Goal: Task Accomplishment & Management: Manage account settings

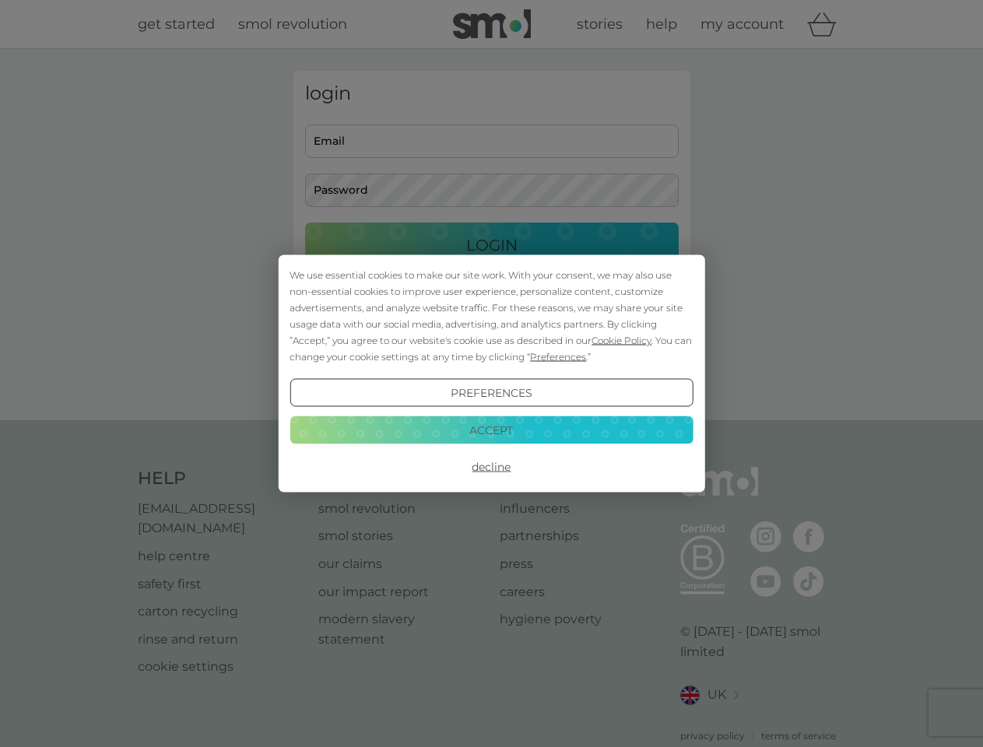
click at [622, 340] on span "Cookie Policy" at bounding box center [622, 341] width 60 height 12
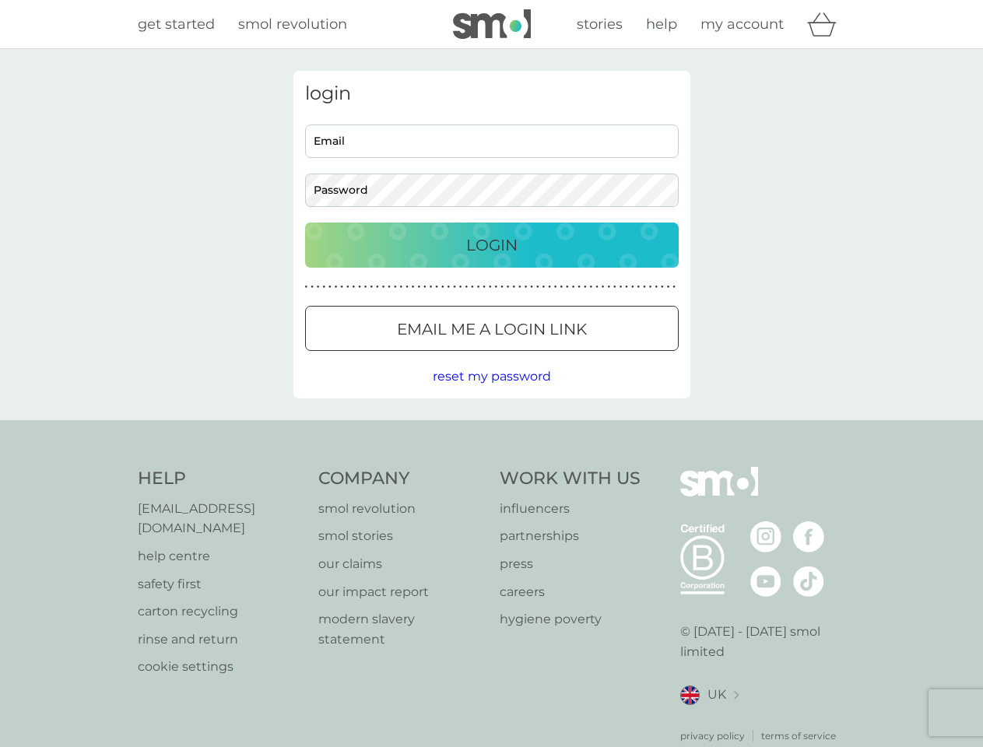
click at [557, 356] on div "login Email Password Login ● ● ● ● ● ● ● ● ● ● ● ● ● ● ● ● ● ● ● ● ● ● ● ● ● ● …" at bounding box center [491, 235] width 397 height 328
click at [491, 393] on div "login Email Password Login ● ● ● ● ● ● ● ● ● ● ● ● ● ● ● ● ● ● ● ● ● ● ● ● ● ● …" at bounding box center [491, 235] width 397 height 328
click at [491, 467] on div "Help [EMAIL_ADDRESS][DOMAIN_NAME] help centre safety first carton recycling rin…" at bounding box center [492, 605] width 708 height 276
click at [491, 430] on div "Help [EMAIL_ADDRESS][DOMAIN_NAME] help centre safety first carton recycling rin…" at bounding box center [491, 605] width 983 height 370
